Goal: Transaction & Acquisition: Purchase product/service

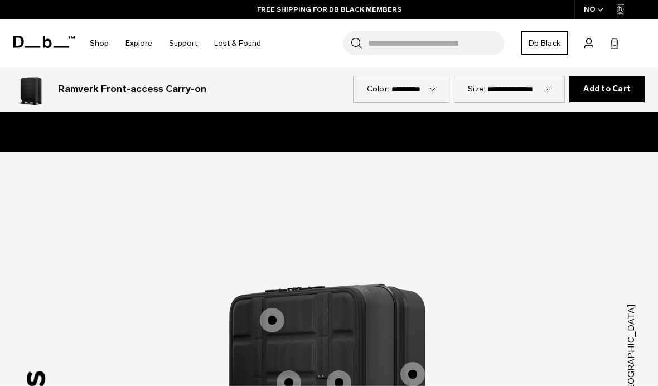
scroll to position [938, 0]
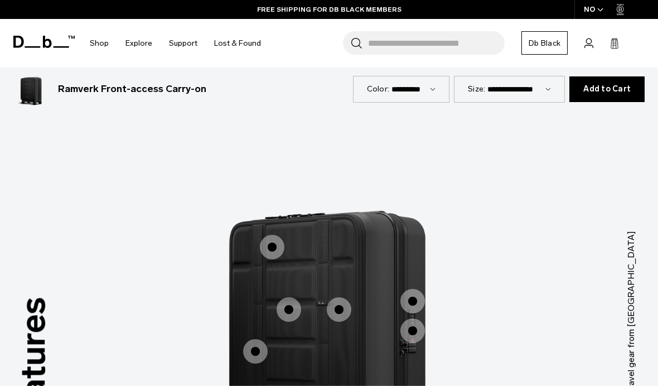
click at [408, 164] on img "1 / 3" at bounding box center [329, 325] width 334 height 418
click at [535, 90] on select "**********" at bounding box center [519, 88] width 64 height 9
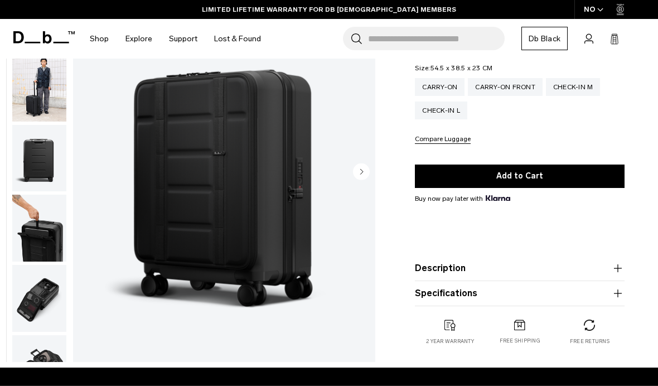
scroll to position [135, 0]
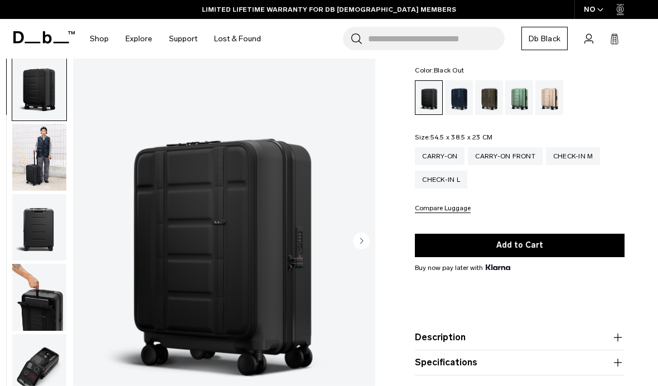
click at [369, 234] on icon "Next slide" at bounding box center [361, 240] width 17 height 17
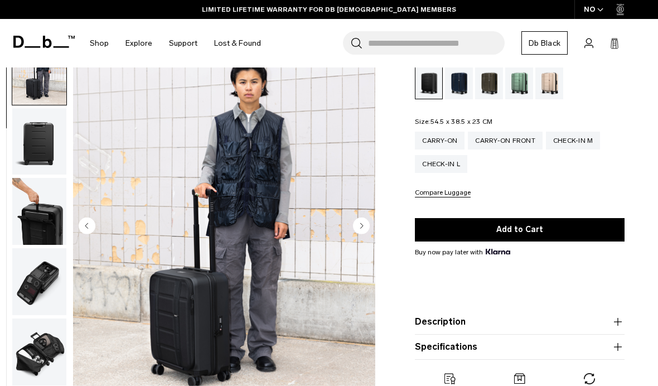
scroll to position [152, 0]
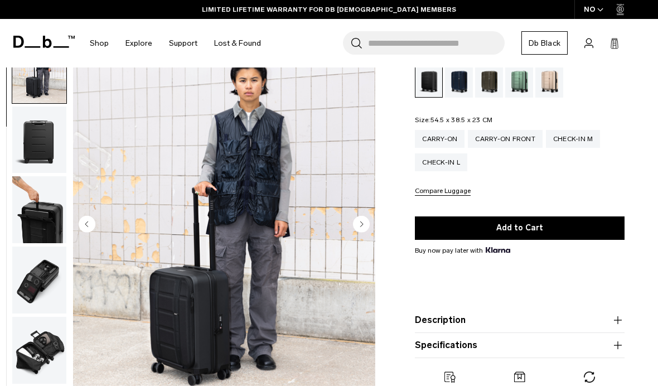
click at [367, 227] on circle "Next slide" at bounding box center [361, 223] width 17 height 17
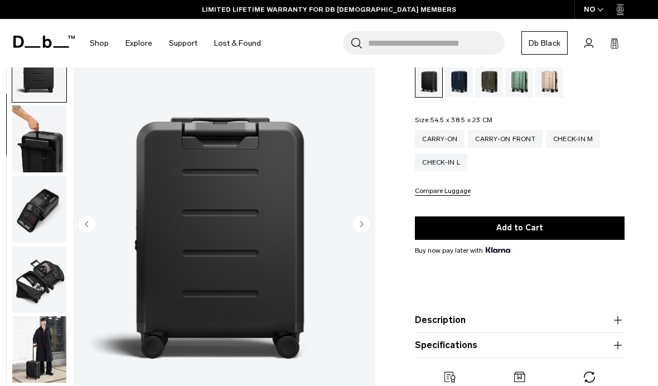
click at [363, 227] on circle "Next slide" at bounding box center [361, 223] width 17 height 17
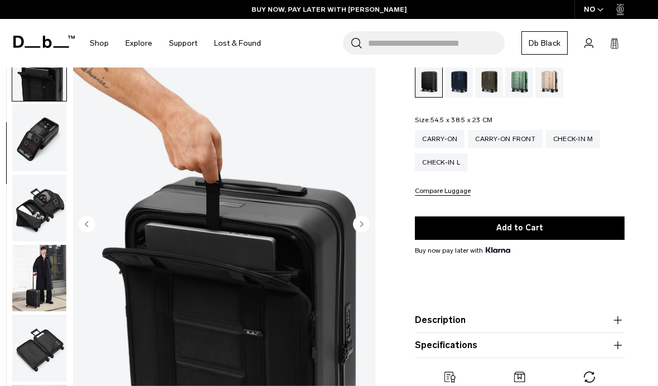
click at [361, 229] on circle "Next slide" at bounding box center [361, 223] width 17 height 17
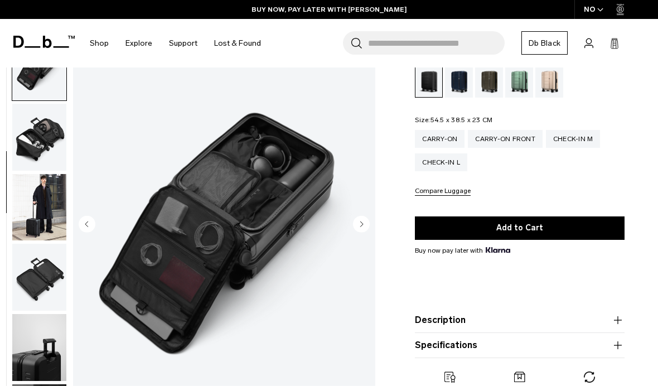
click at [360, 224] on circle "Next slide" at bounding box center [361, 223] width 17 height 17
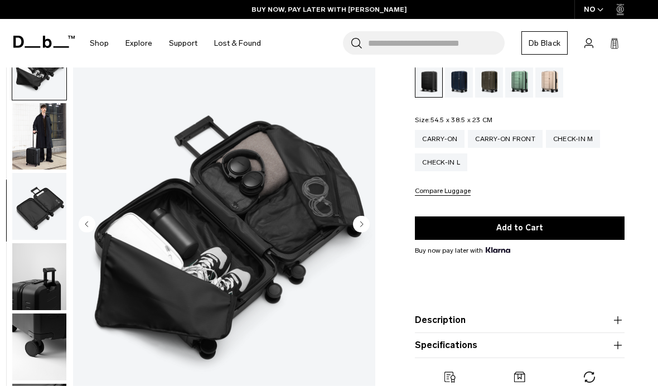
click at [362, 223] on icon "Next slide" at bounding box center [362, 223] width 3 height 5
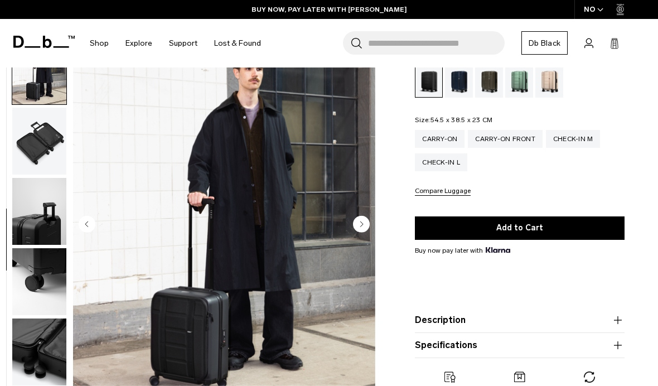
scroll to position [425, 0]
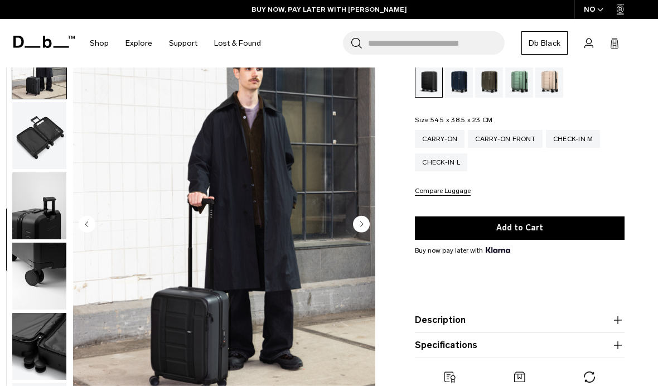
click at [364, 223] on circle "Next slide" at bounding box center [361, 223] width 17 height 17
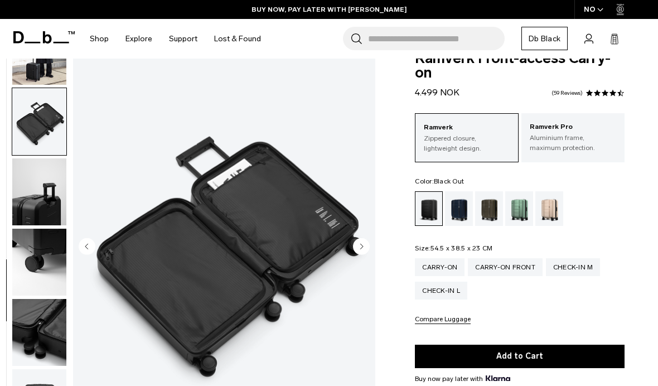
scroll to position [26, 0]
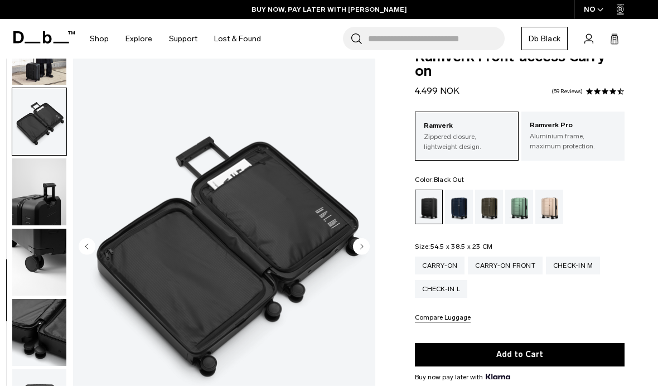
click at [541, 347] on button "Add to Cart" at bounding box center [520, 354] width 210 height 23
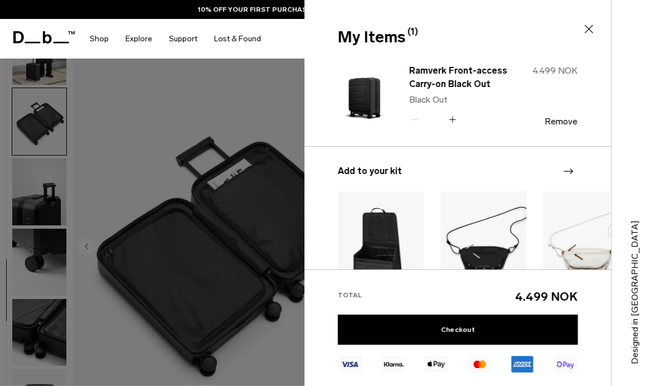
click at [502, 344] on link "Checkout" at bounding box center [458, 329] width 240 height 30
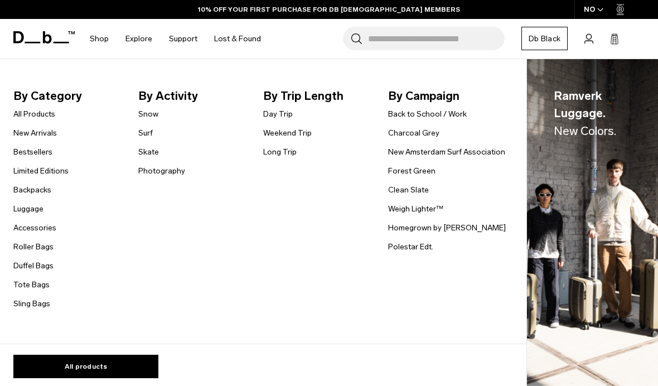
click at [34, 212] on link "Luggage" at bounding box center [28, 209] width 30 height 12
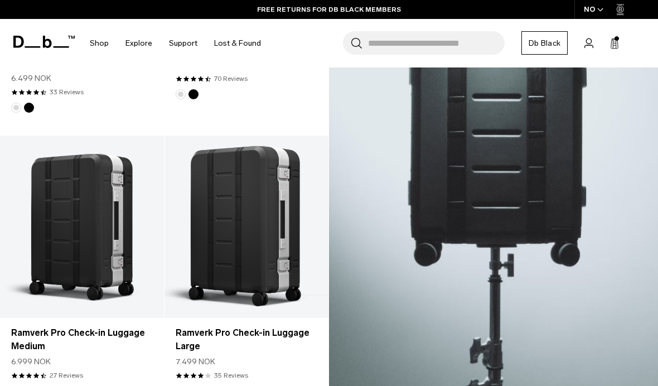
scroll to position [397, 0]
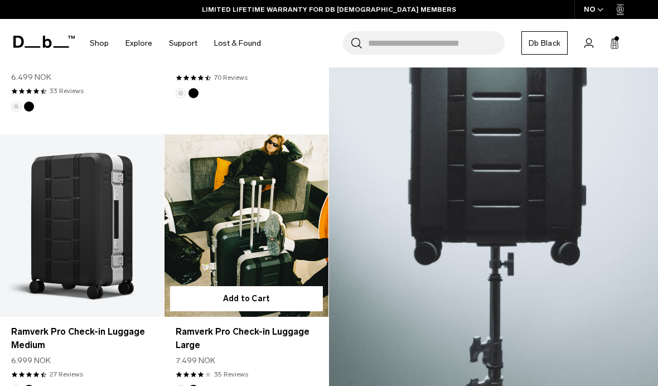
click at [272, 305] on button "Add to Cart" at bounding box center [246, 298] width 153 height 25
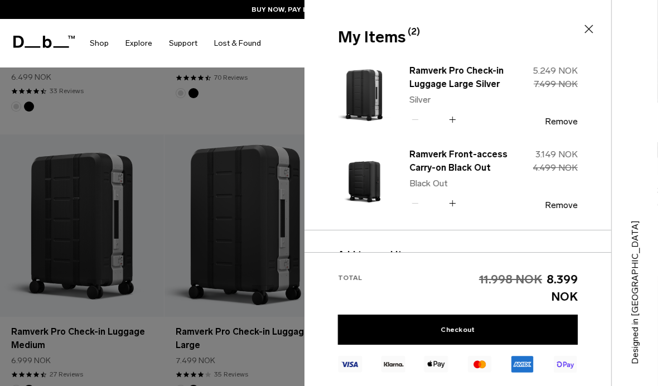
click at [590, 31] on icon at bounding box center [588, 28] width 13 height 13
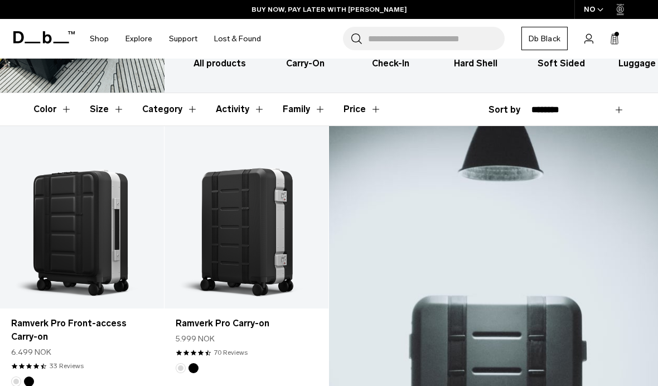
scroll to position [125, 0]
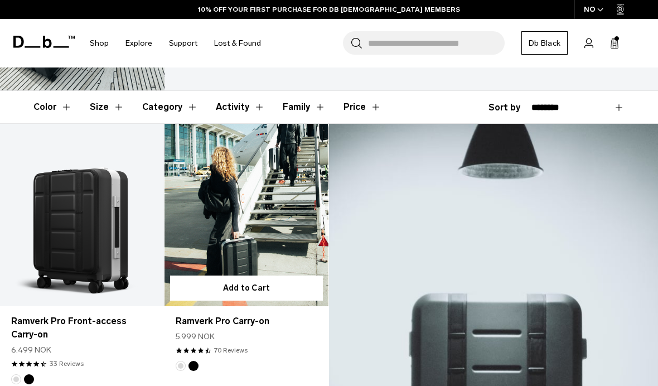
click at [262, 294] on button "Add to Cart" at bounding box center [246, 287] width 153 height 25
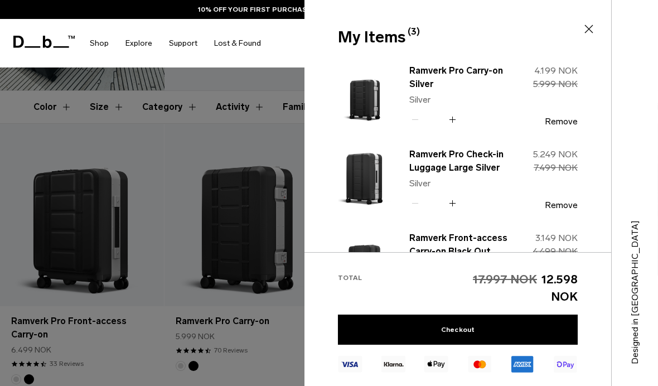
click at [376, 93] on img at bounding box center [365, 95] width 54 height 66
click at [440, 74] on link "Ramverk Pro Carry-on Silver" at bounding box center [458, 77] width 98 height 27
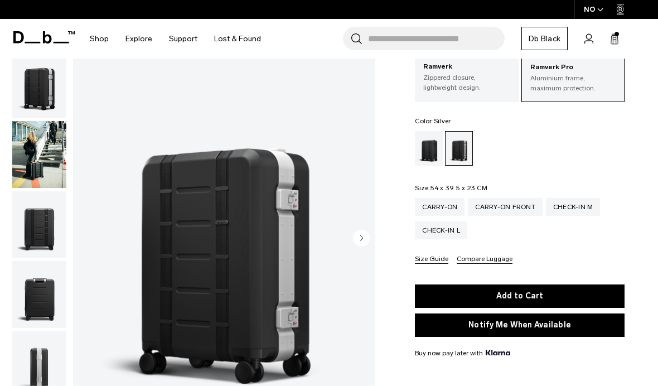
scroll to position [75, 0]
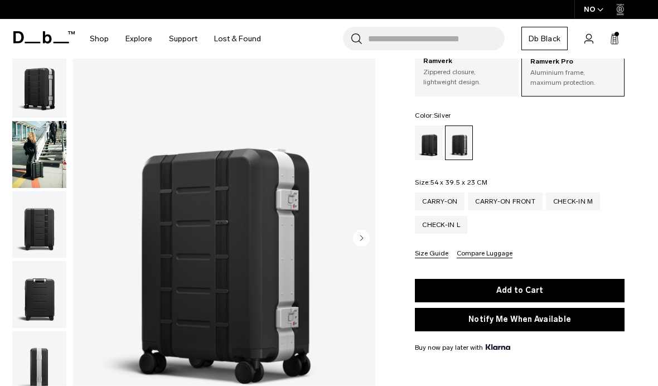
click at [361, 237] on icon "button" at bounding box center [362, 237] width 3 height 5
click at [362, 241] on circle "button" at bounding box center [361, 237] width 17 height 17
click at [198, 304] on img at bounding box center [224, 238] width 302 height 377
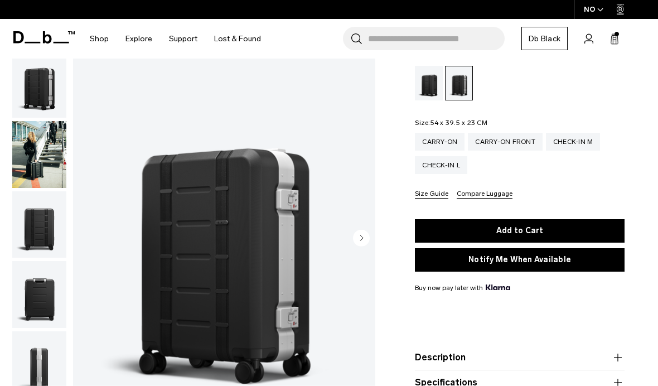
scroll to position [135, 0]
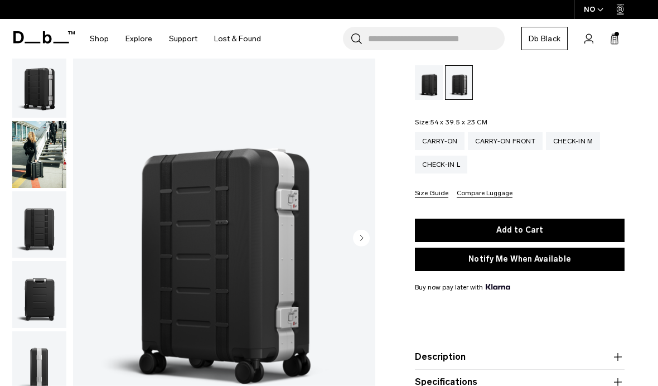
click at [279, 212] on img at bounding box center [224, 238] width 302 height 377
click at [46, 175] on img "button" at bounding box center [39, 154] width 54 height 67
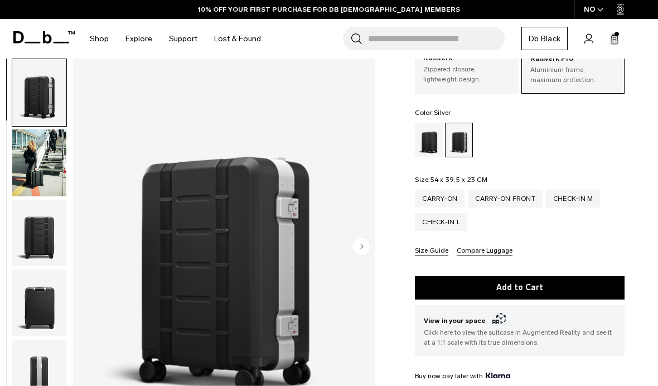
scroll to position [90, 0]
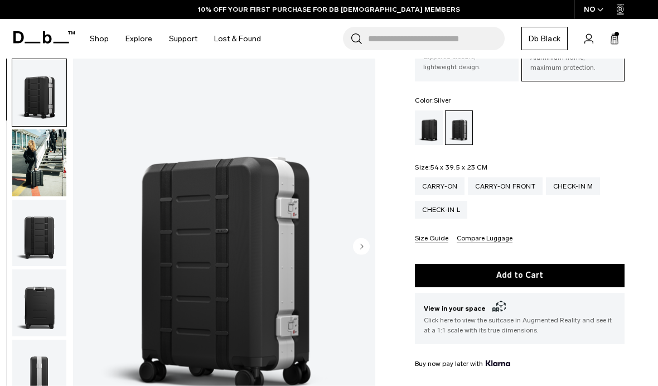
click at [366, 244] on circle "Next slide" at bounding box center [361, 246] width 17 height 17
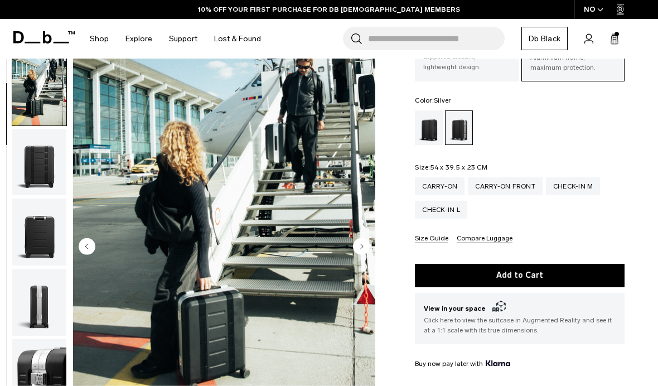
scroll to position [71, 0]
click at [358, 245] on circle "Next slide" at bounding box center [361, 245] width 17 height 17
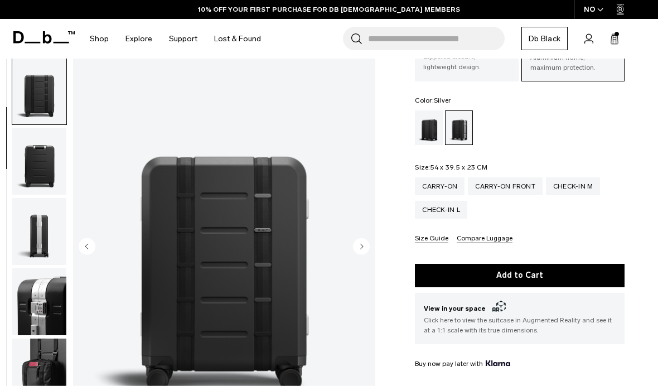
click at [363, 246] on icon "Next slide" at bounding box center [362, 246] width 3 height 5
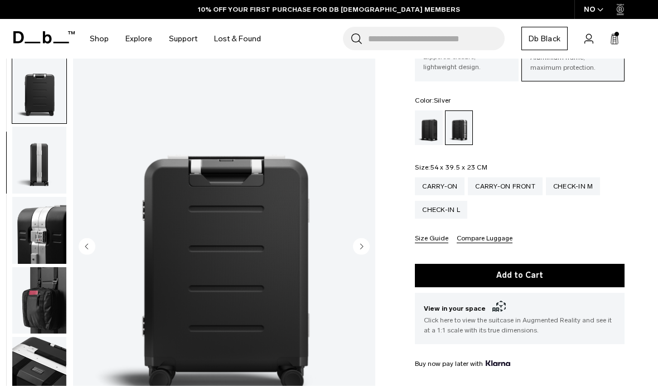
click at [362, 246] on icon "Next slide" at bounding box center [362, 246] width 3 height 5
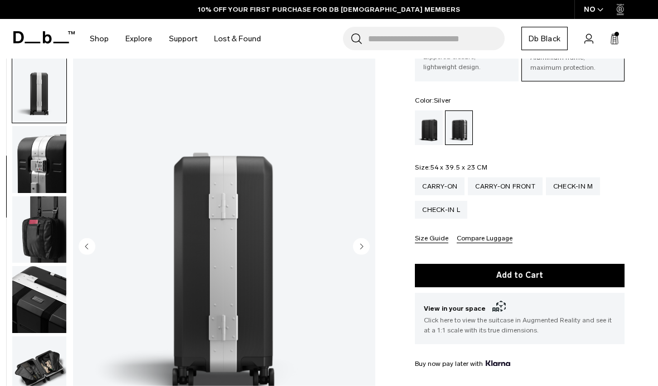
click at [360, 251] on circle "Next slide" at bounding box center [361, 245] width 17 height 17
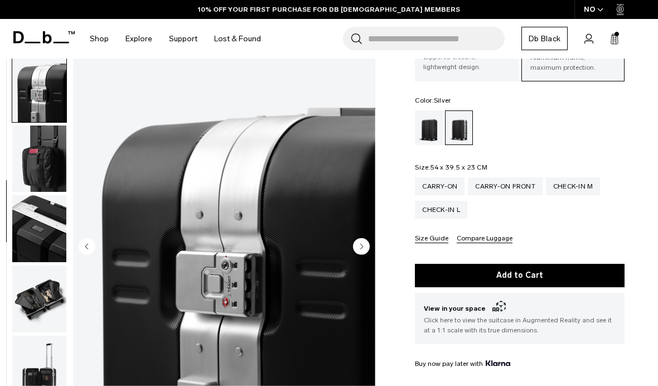
click at [362, 247] on icon "Next slide" at bounding box center [362, 246] width 3 height 5
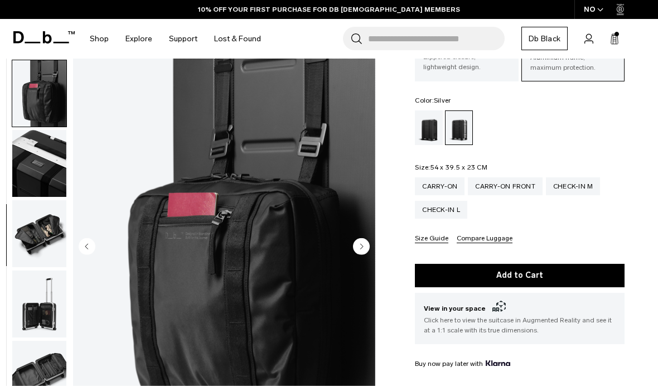
scroll to position [425, 0]
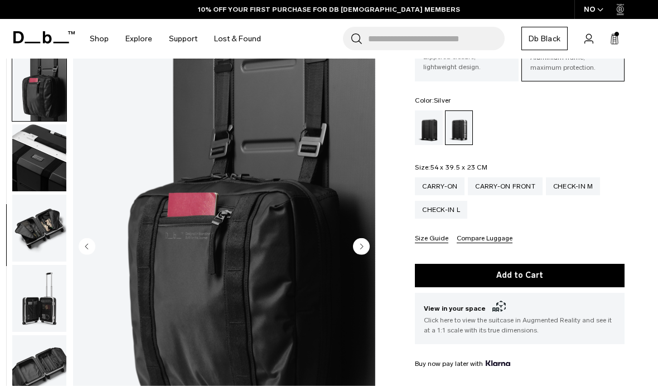
click at [365, 244] on circle "Next slide" at bounding box center [361, 245] width 17 height 17
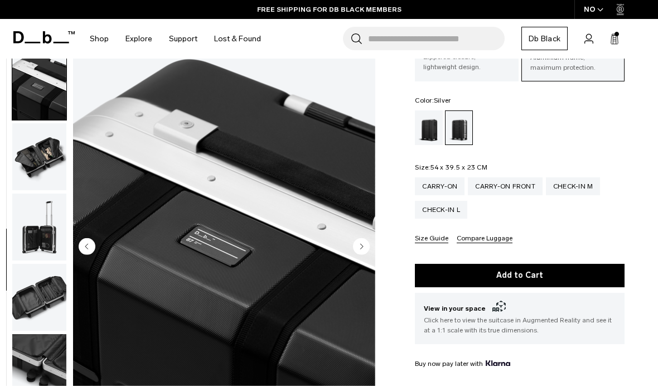
click at [363, 245] on circle "Next slide" at bounding box center [361, 245] width 17 height 17
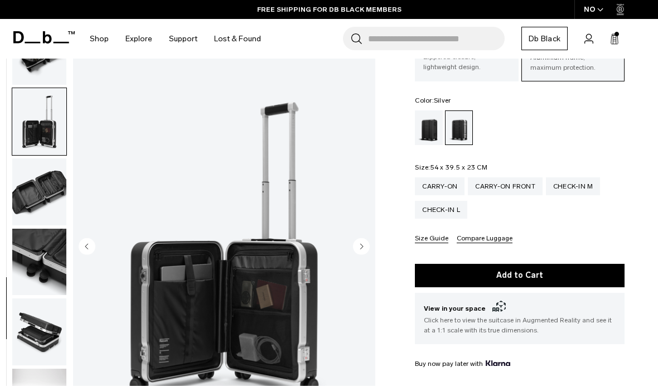
scroll to position [613, 0]
click at [366, 249] on circle "Next slide" at bounding box center [361, 245] width 17 height 17
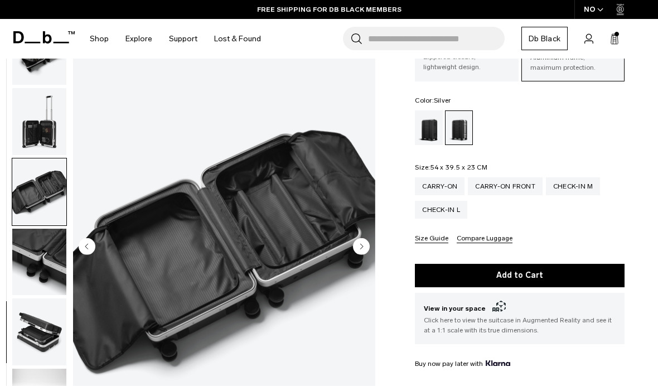
click at [366, 244] on circle "Next slide" at bounding box center [361, 245] width 17 height 17
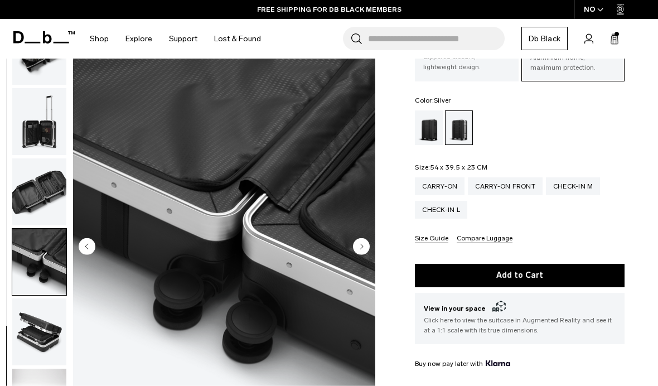
click at [364, 242] on circle "Next slide" at bounding box center [361, 245] width 17 height 17
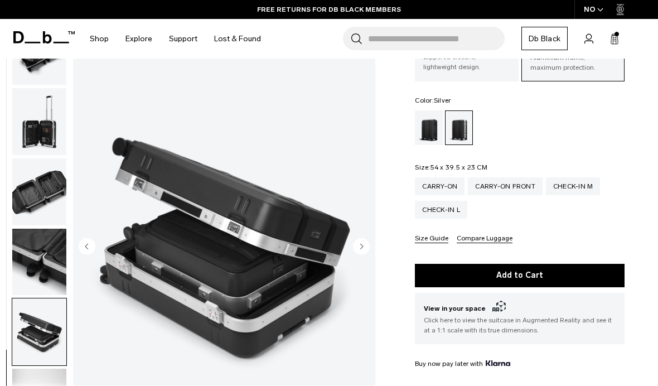
click at [363, 250] on circle "Next slide" at bounding box center [361, 245] width 17 height 17
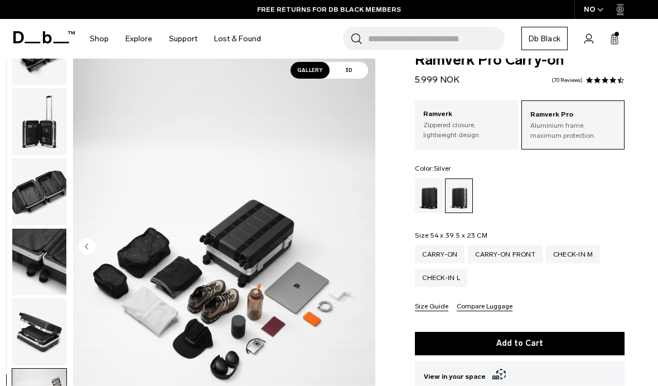
scroll to position [21, 0]
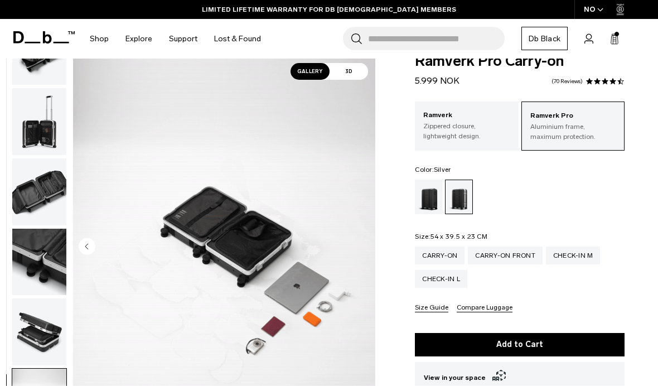
click at [479, 304] on button "Compare Luggage" at bounding box center [485, 308] width 56 height 8
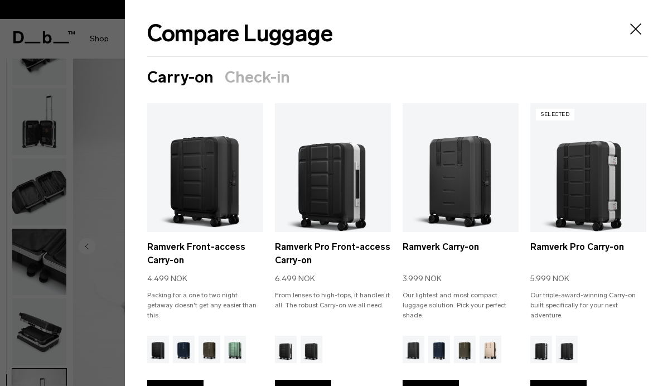
scroll to position [0, 0]
click at [632, 32] on icon "Close" at bounding box center [635, 28] width 11 height 11
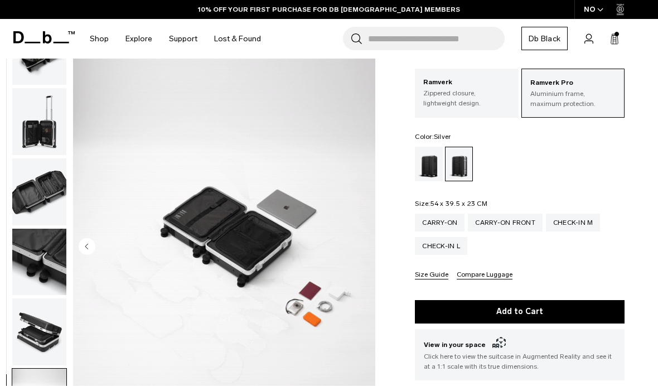
scroll to position [36, 0]
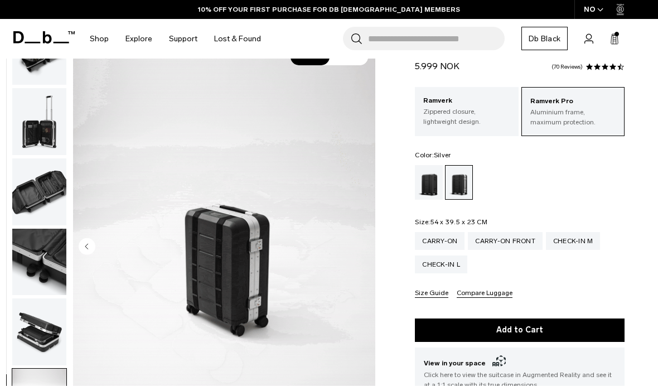
click at [513, 237] on div "Carry-on Front" at bounding box center [505, 241] width 75 height 18
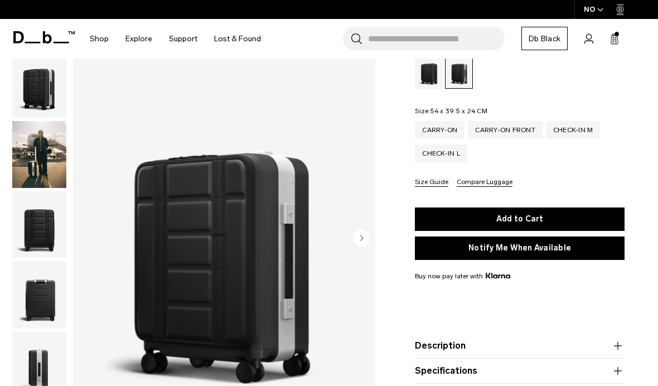
scroll to position [163, 0]
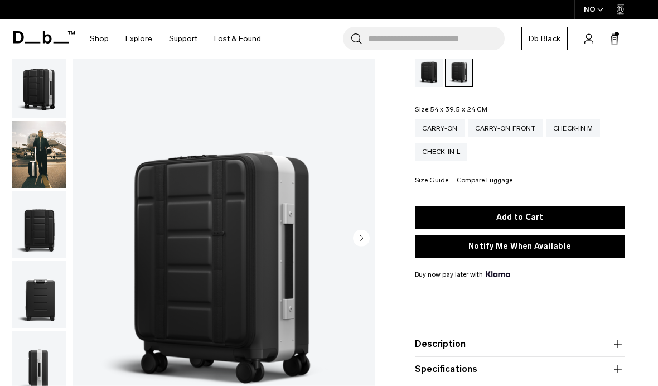
click at [364, 241] on circle "button" at bounding box center [361, 237] width 17 height 17
click at [353, 235] on icon "button" at bounding box center [361, 237] width 17 height 17
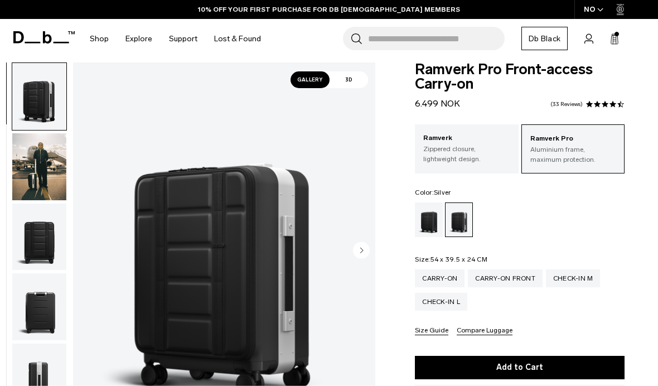
scroll to position [0, 0]
click at [54, 179] on img "button" at bounding box center [39, 166] width 54 height 67
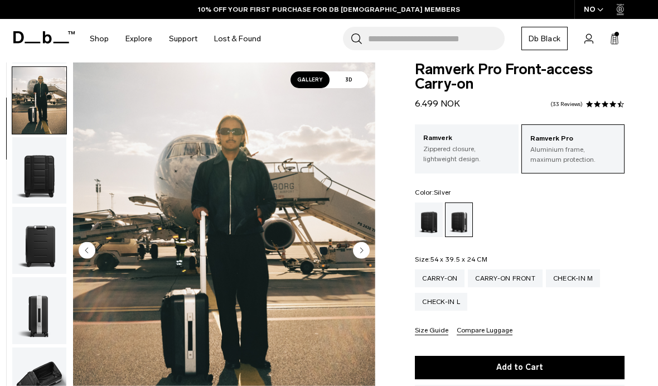
scroll to position [71, 0]
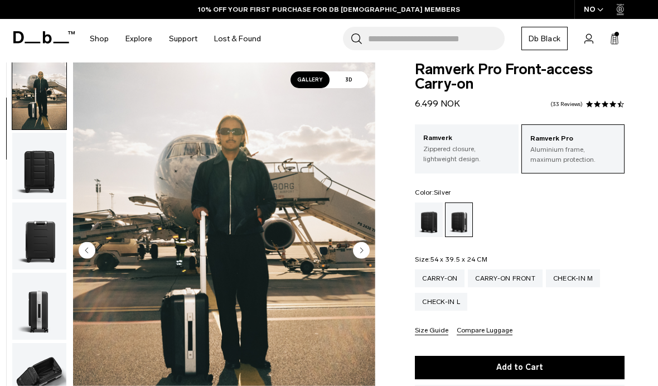
click at [356, 253] on circle "Next slide" at bounding box center [361, 249] width 17 height 17
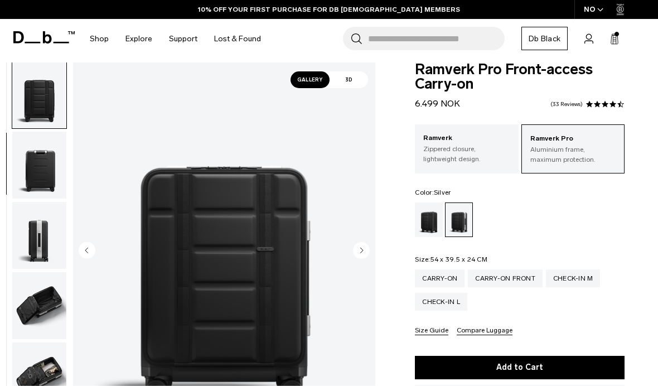
click at [359, 248] on circle "Next slide" at bounding box center [361, 249] width 17 height 17
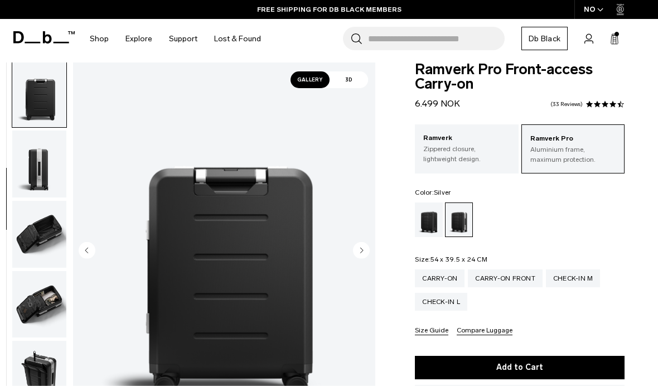
click at [360, 253] on circle "Next slide" at bounding box center [361, 249] width 17 height 17
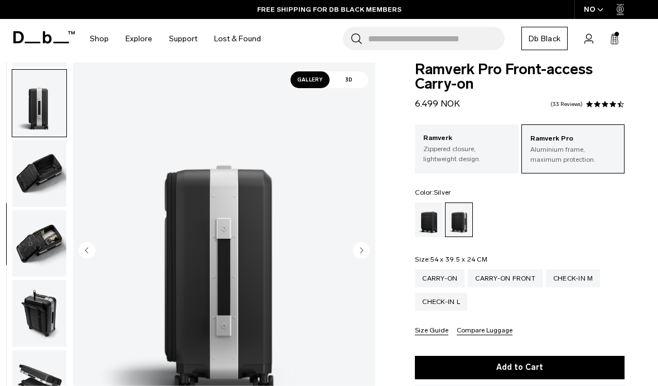
scroll to position [284, 0]
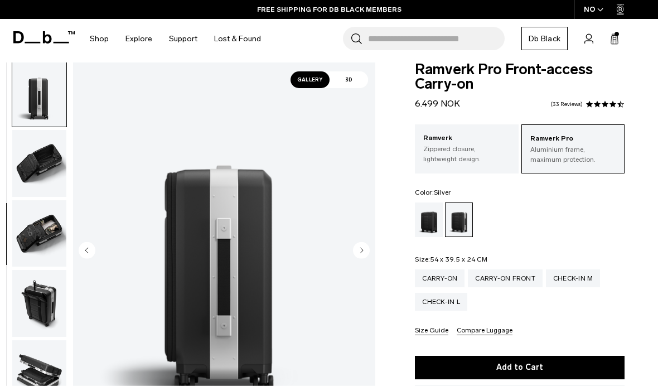
click at [358, 247] on circle "Next slide" at bounding box center [361, 249] width 17 height 17
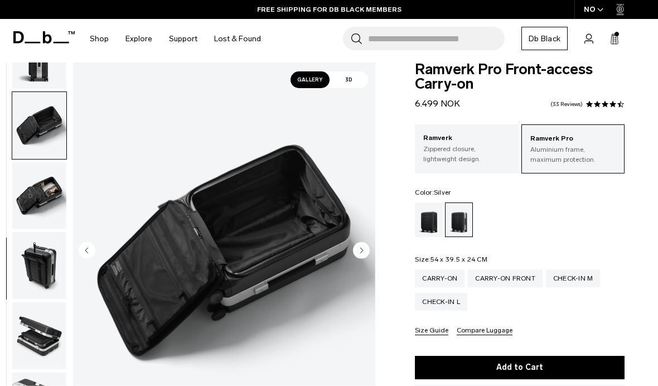
scroll to position [329, 0]
click at [354, 254] on circle "Next slide" at bounding box center [361, 249] width 17 height 17
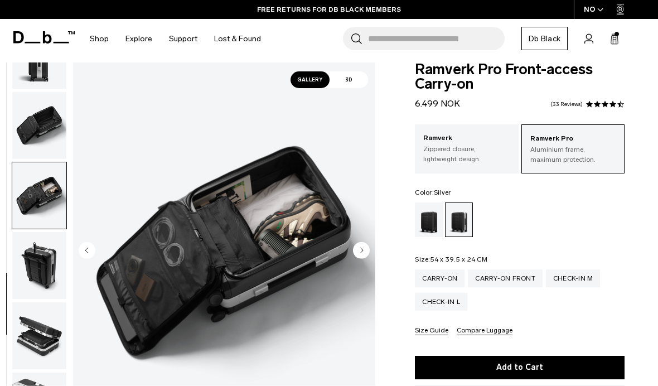
click at [363, 251] on circle "Next slide" at bounding box center [361, 249] width 17 height 17
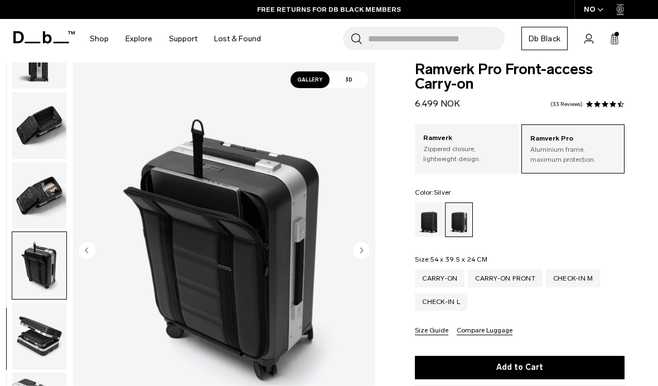
click at [360, 249] on circle "Next slide" at bounding box center [361, 249] width 17 height 17
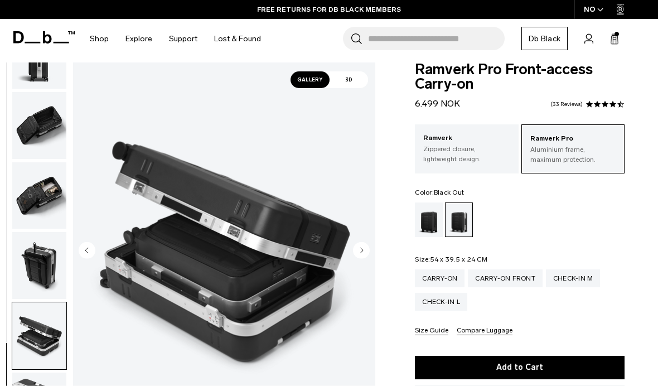
click at [434, 218] on div "Black Out" at bounding box center [429, 219] width 28 height 35
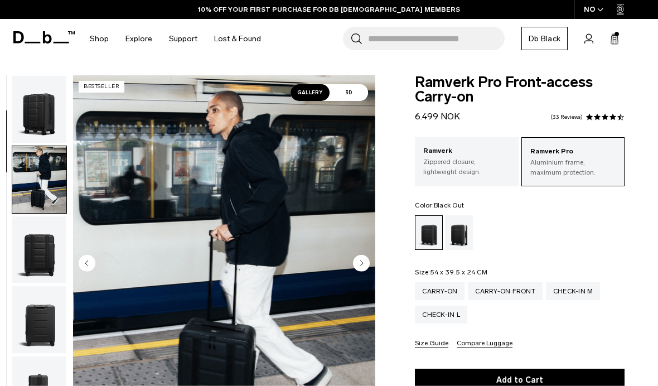
click at [356, 261] on circle "Next slide" at bounding box center [361, 262] width 17 height 17
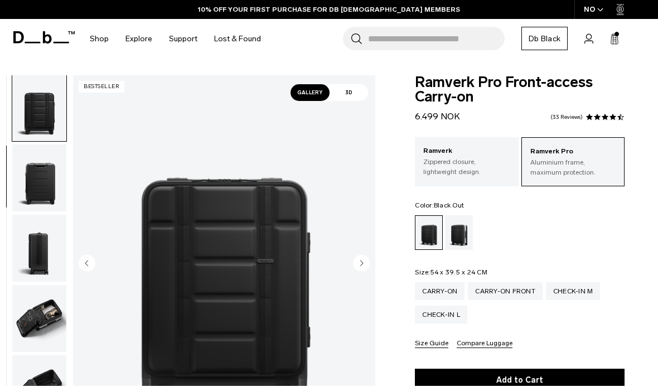
click at [356, 266] on circle "Next slide" at bounding box center [361, 262] width 17 height 17
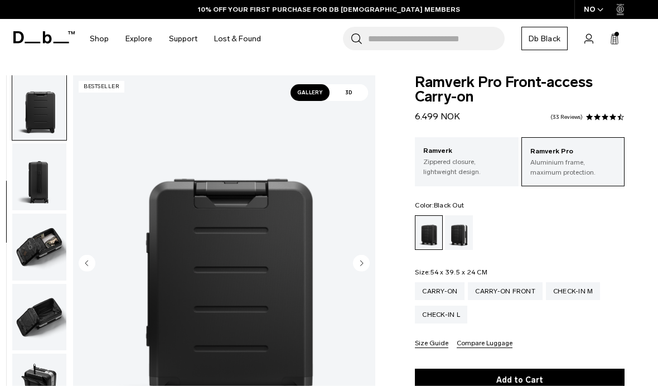
click at [362, 267] on circle "Next slide" at bounding box center [361, 262] width 17 height 17
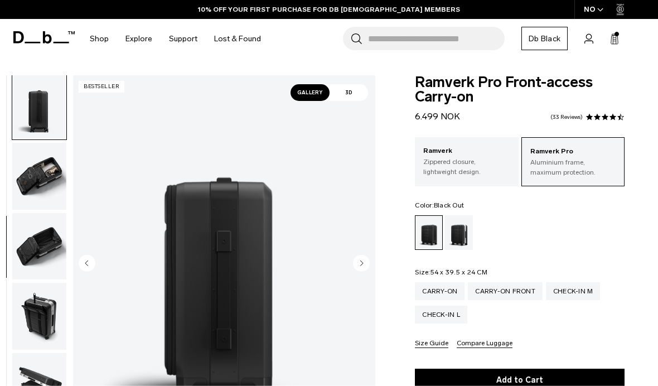
click at [359, 265] on circle "Next slide" at bounding box center [361, 262] width 17 height 17
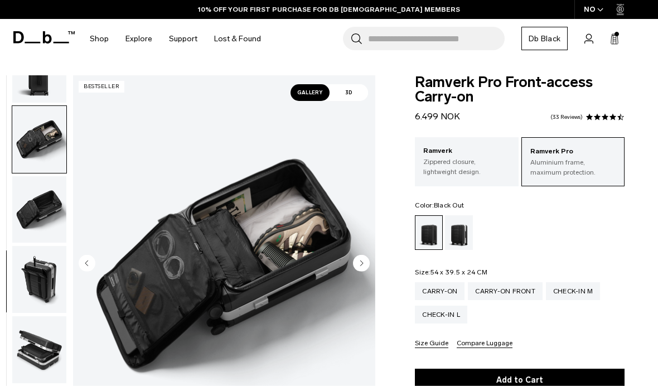
scroll to position [329, 0]
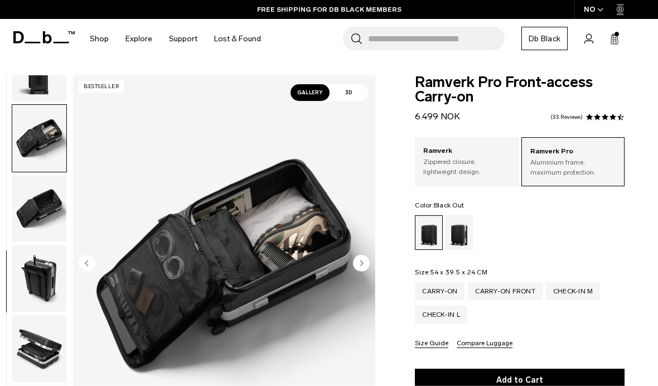
click at [484, 173] on p "Zippered closure, lightweight design." at bounding box center [466, 167] width 86 height 20
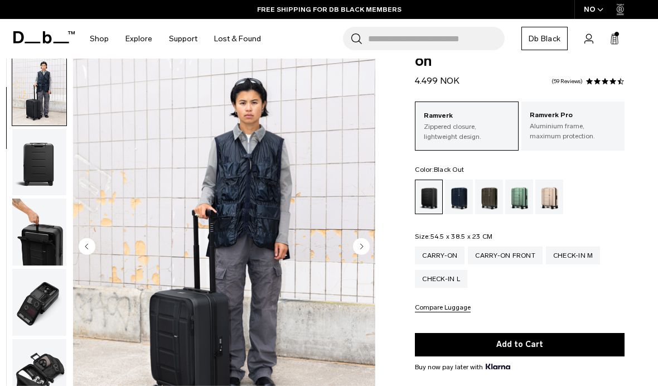
click at [616, 35] on span at bounding box center [616, 34] width 4 height 4
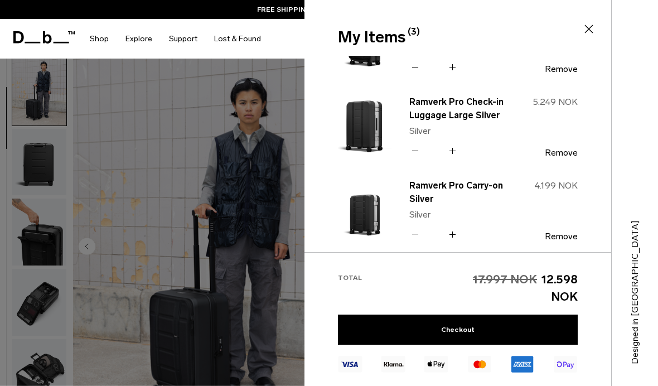
scroll to position [54, 0]
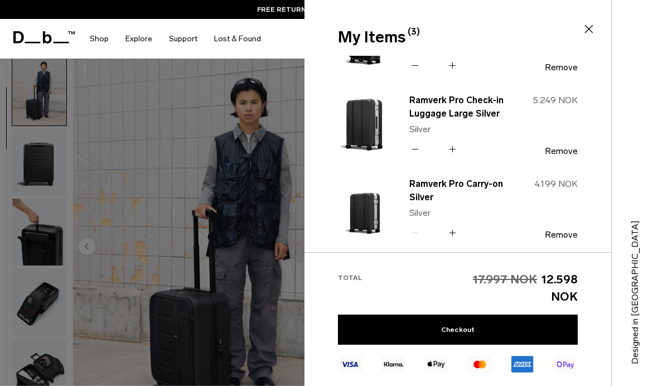
click at [556, 230] on button "Remove" at bounding box center [561, 235] width 33 height 10
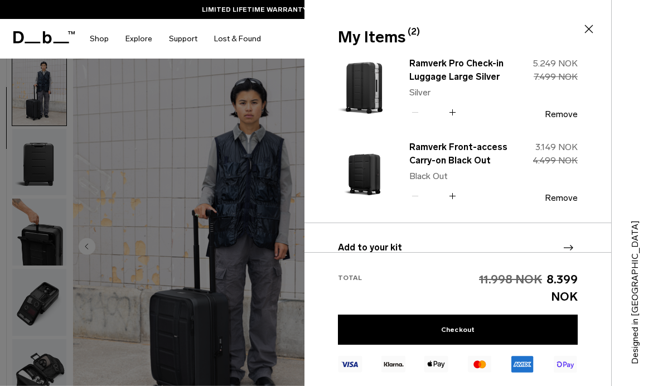
scroll to position [7, 0]
click at [558, 110] on button "Remove" at bounding box center [561, 115] width 33 height 10
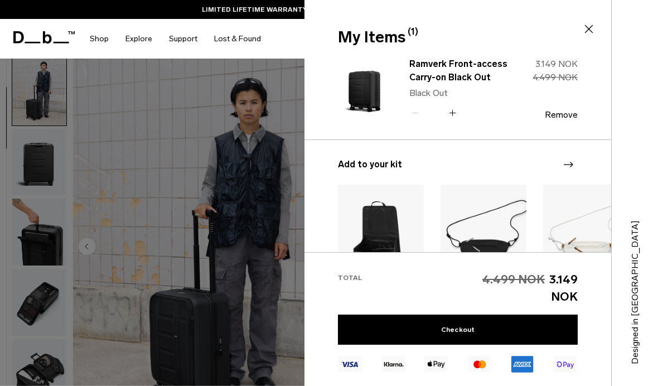
click at [585, 25] on icon at bounding box center [588, 28] width 13 height 13
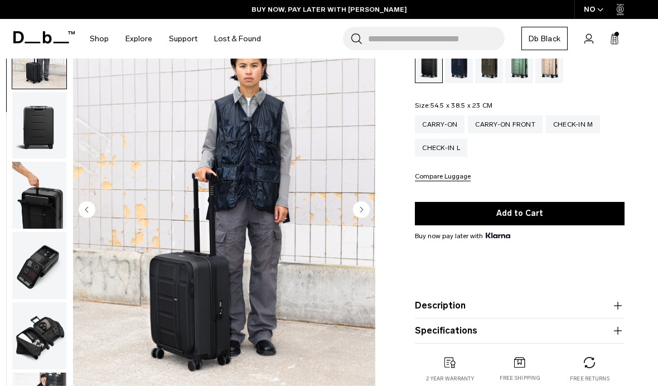
scroll to position [166, 0]
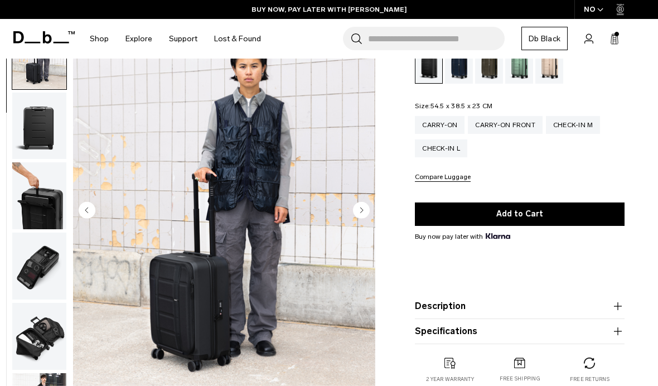
click at [363, 208] on circle "Next slide" at bounding box center [361, 209] width 17 height 17
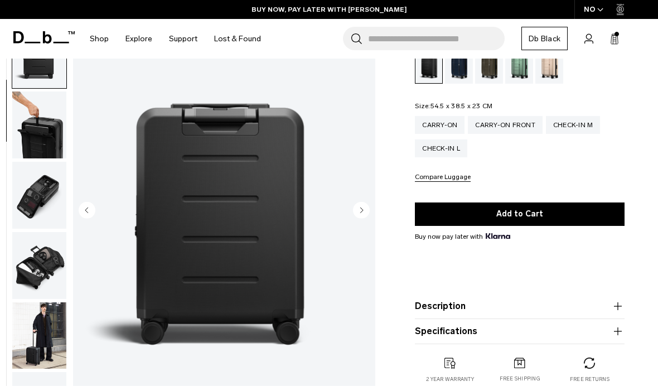
click at [361, 210] on icon "Next slide" at bounding box center [362, 209] width 3 height 5
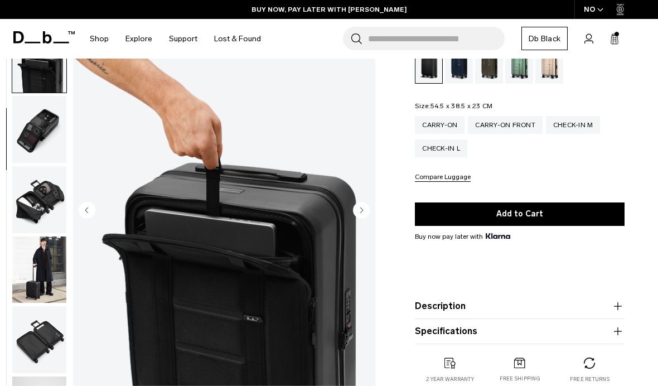
scroll to position [213, 0]
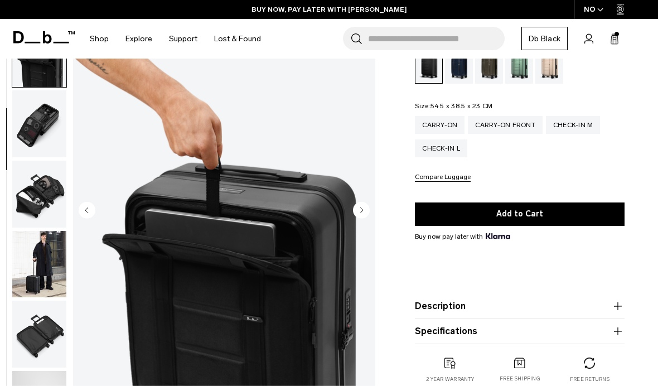
click at [354, 210] on circle "Next slide" at bounding box center [361, 209] width 17 height 17
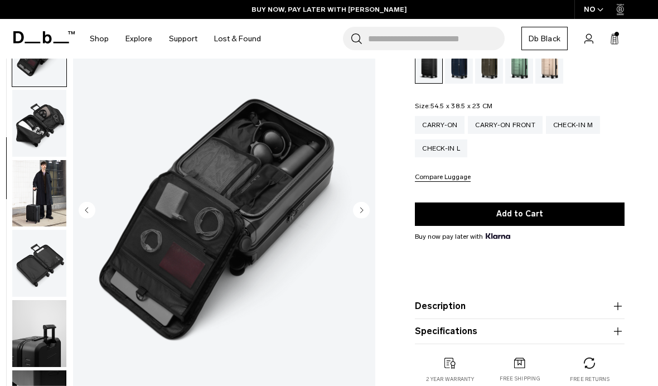
click at [359, 213] on circle "Next slide" at bounding box center [361, 209] width 17 height 17
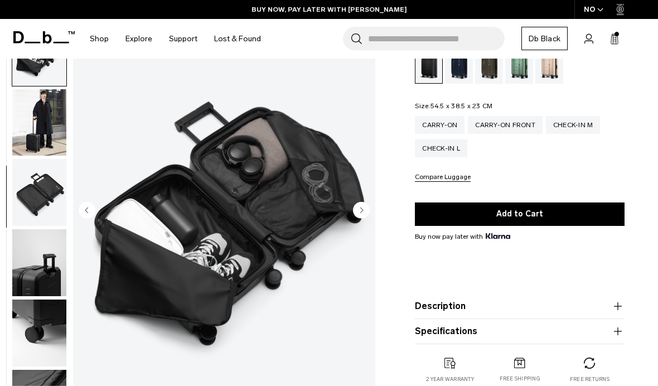
click at [361, 213] on circle "Next slide" at bounding box center [361, 209] width 17 height 17
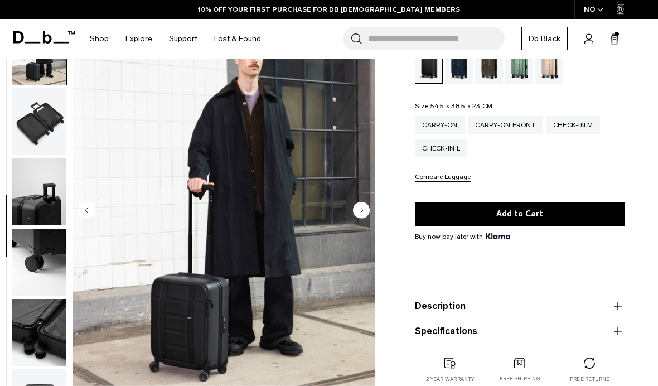
click at [361, 211] on icon "Next slide" at bounding box center [362, 209] width 3 height 5
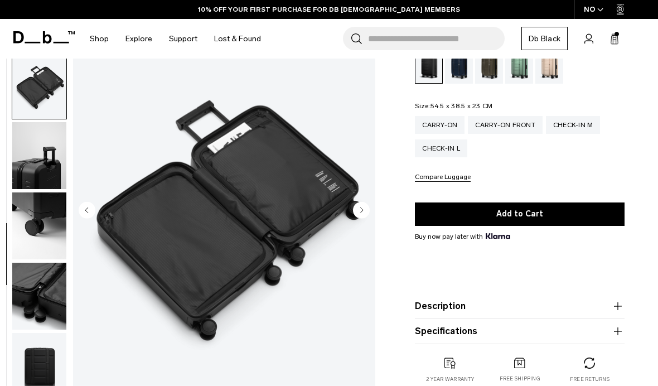
scroll to position [472, 0]
click at [361, 211] on icon "Next slide" at bounding box center [362, 209] width 3 height 5
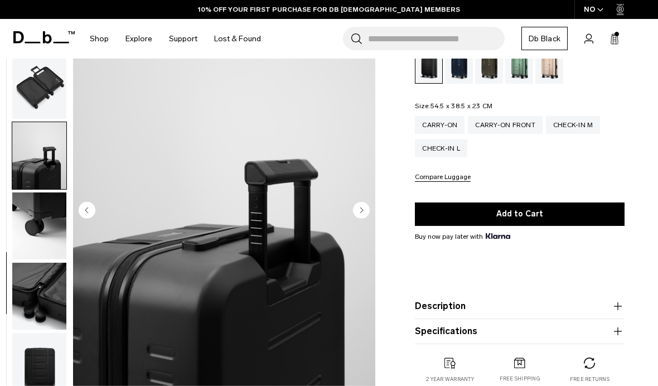
click at [361, 202] on circle "Next slide" at bounding box center [361, 209] width 17 height 17
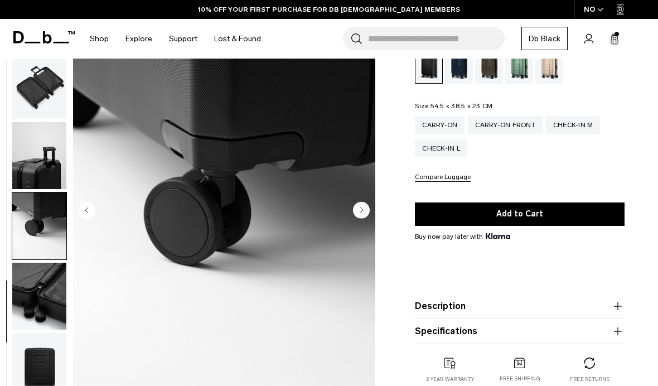
click at [359, 210] on circle "Next slide" at bounding box center [361, 209] width 17 height 17
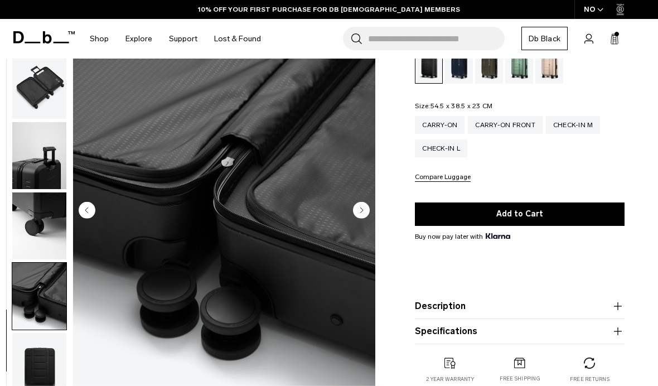
click at [357, 210] on circle "Next slide" at bounding box center [361, 209] width 17 height 17
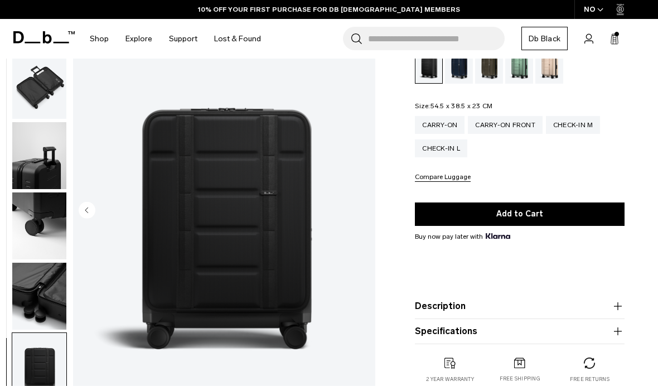
click at [357, 213] on img "12 / 12" at bounding box center [224, 210] width 302 height 377
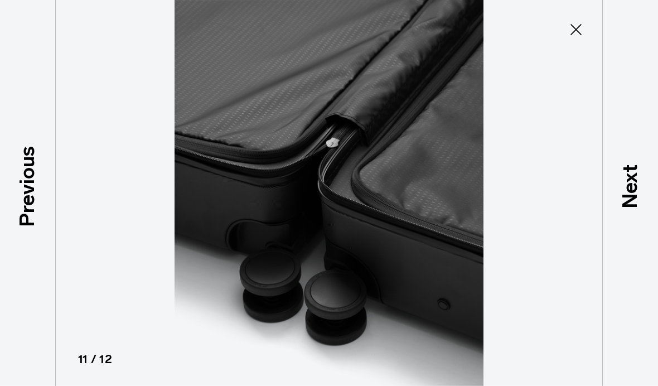
click at [569, 32] on icon at bounding box center [576, 30] width 18 height 18
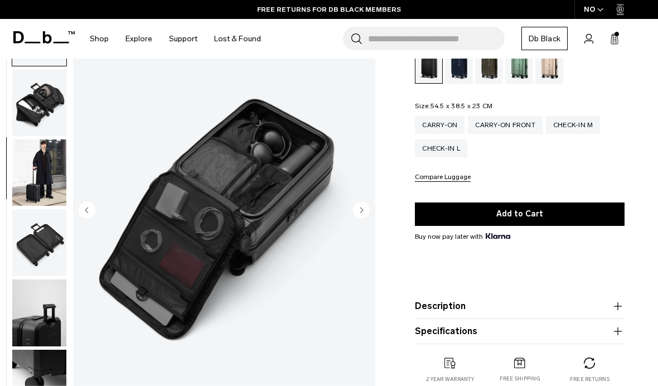
scroll to position [284, 0]
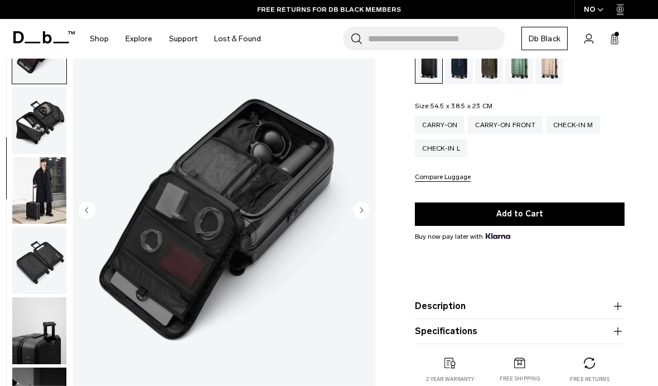
click at [316, 358] on img "5 / 12" at bounding box center [224, 210] width 302 height 377
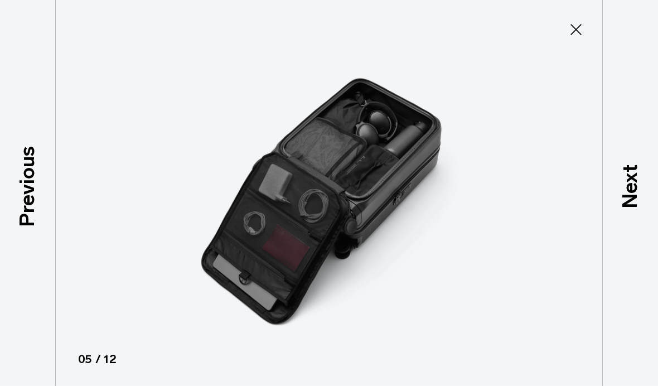
click at [566, 34] on button "Close" at bounding box center [575, 29] width 37 height 23
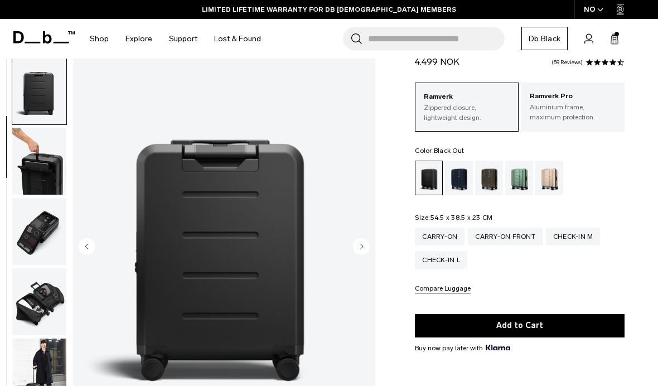
scroll to position [0, 0]
